Goal: Transaction & Acquisition: Obtain resource

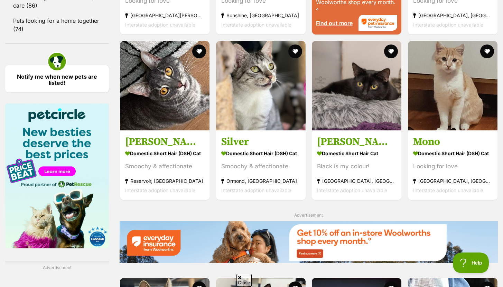
scroll to position [803, 0]
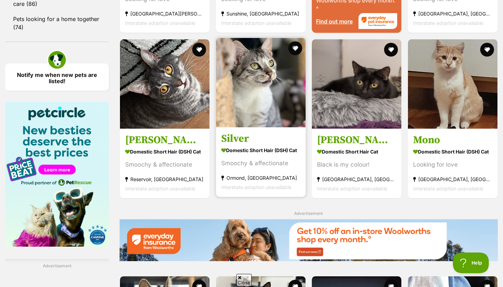
click at [271, 136] on h3 "Silver" at bounding box center [260, 138] width 79 height 13
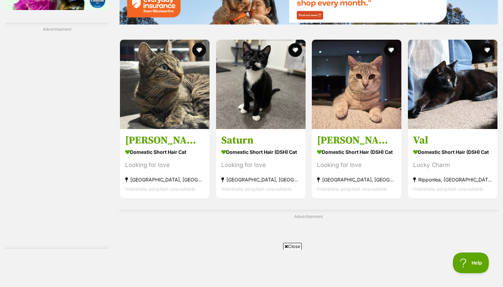
scroll to position [1042, 0]
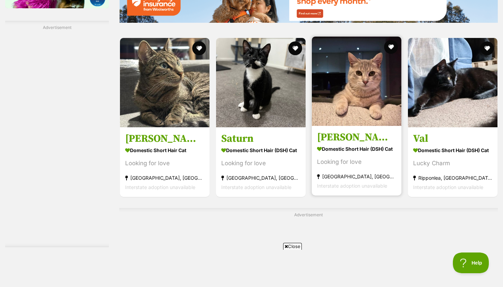
click at [334, 152] on strong "Domestic Short Hair (DSH) Cat" at bounding box center [356, 149] width 79 height 10
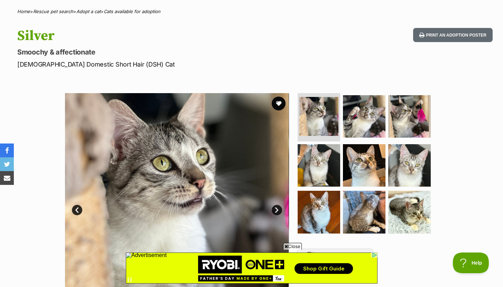
scroll to position [28, 0]
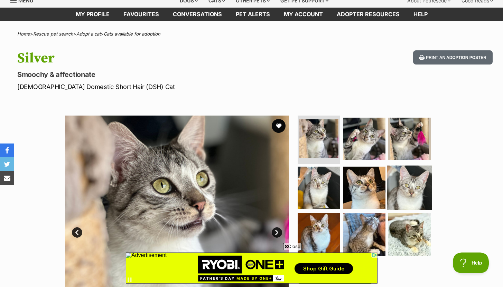
click at [407, 196] on img at bounding box center [409, 188] width 45 height 45
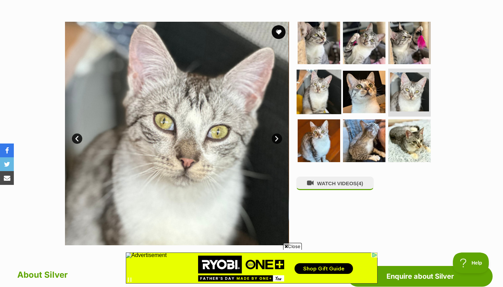
scroll to position [134, 0]
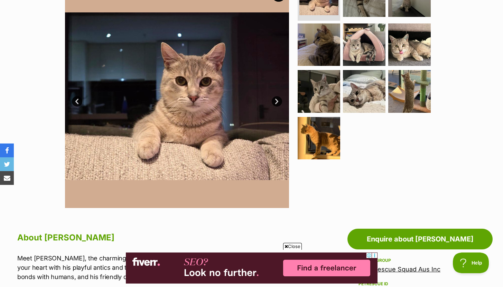
scroll to position [150, 0]
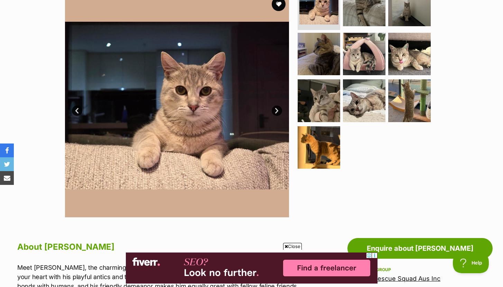
click at [273, 112] on link "Next" at bounding box center [277, 111] width 10 height 10
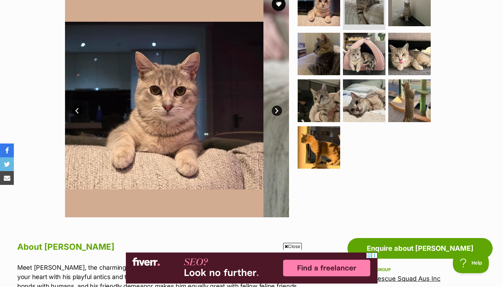
scroll to position [12, 0]
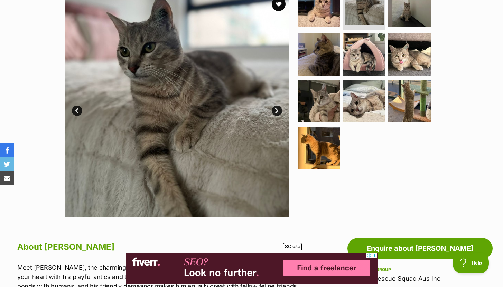
click at [274, 112] on link "Next" at bounding box center [277, 111] width 10 height 10
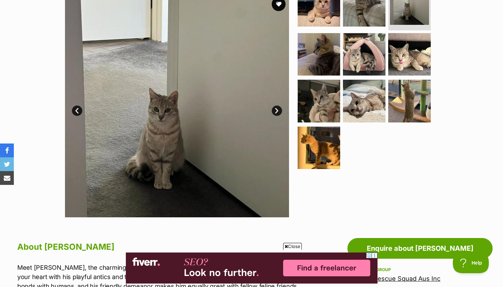
click at [274, 112] on link "Next" at bounding box center [277, 111] width 10 height 10
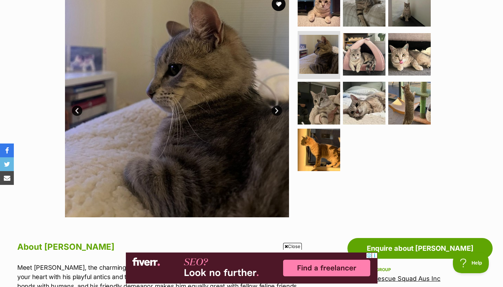
click at [274, 112] on link "Next" at bounding box center [277, 111] width 10 height 10
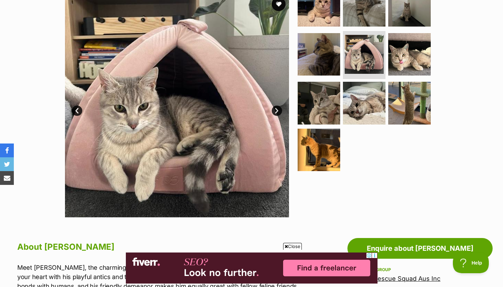
click at [274, 112] on link "Next" at bounding box center [277, 111] width 10 height 10
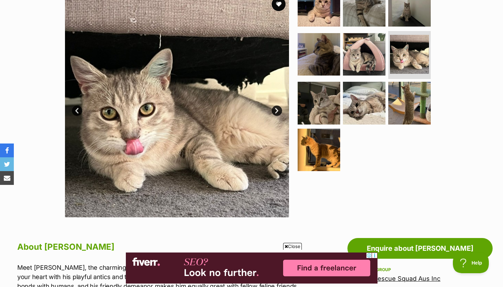
click at [274, 112] on link "Next" at bounding box center [277, 111] width 10 height 10
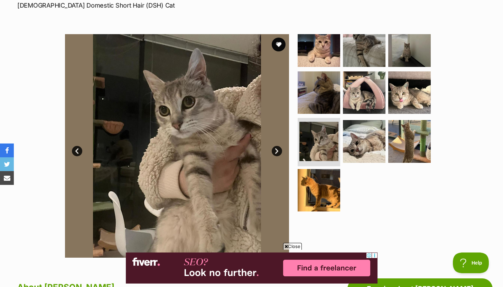
scroll to position [0, 0]
click at [279, 149] on link "Next" at bounding box center [277, 151] width 10 height 10
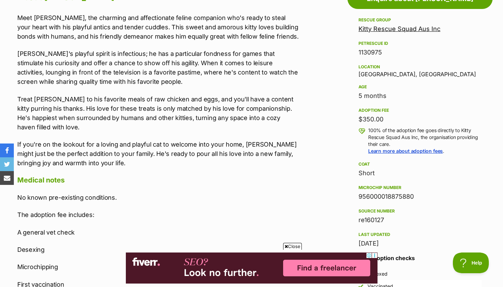
click at [395, 31] on link "Kitty Rescue Squad Aus Inc" at bounding box center [399, 28] width 82 height 7
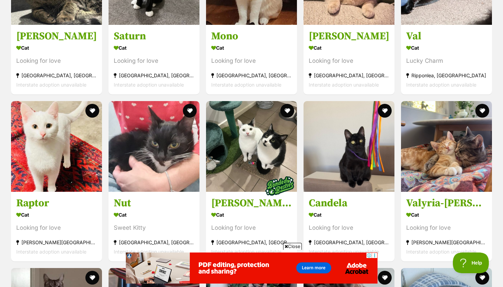
scroll to position [742, 0]
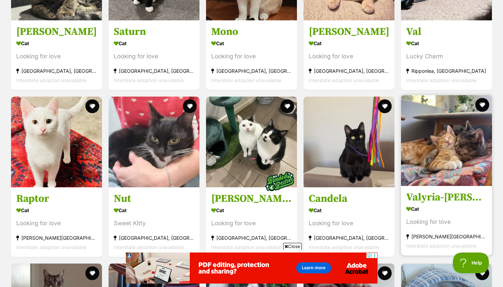
click at [436, 200] on h3 "Valyria-emmie" at bounding box center [446, 197] width 81 height 13
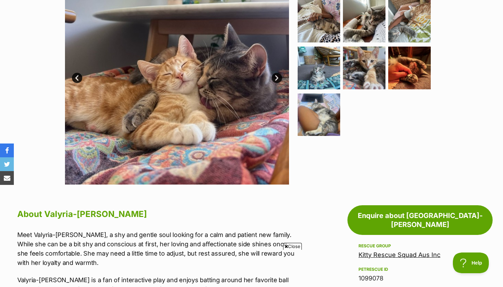
click at [274, 79] on link "Next" at bounding box center [277, 78] width 10 height 10
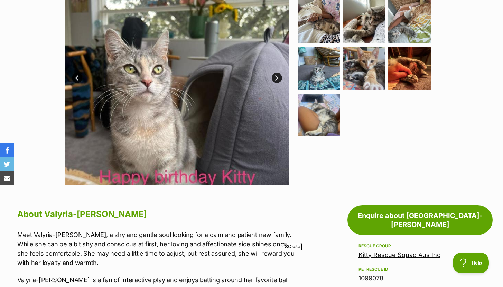
click at [274, 80] on link "Next" at bounding box center [277, 78] width 10 height 10
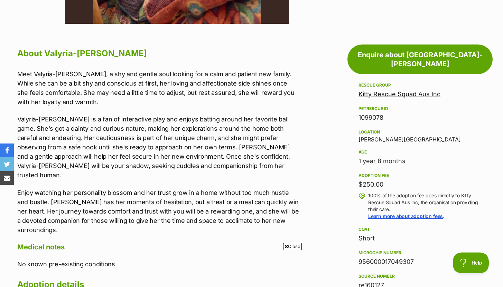
scroll to position [344, 0]
